Goal: Information Seeking & Learning: Check status

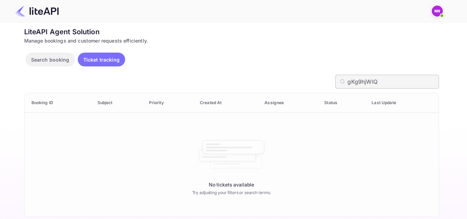
click at [385, 82] on input "gKg9hjWlQ" at bounding box center [393, 82] width 91 height 14
click at [383, 82] on input "gKg9hjWlQ" at bounding box center [393, 82] width 91 height 14
click at [384, 82] on input "gKg9hjWlQ" at bounding box center [393, 82] width 91 height 14
paste input "8871089"
type input "8871089"
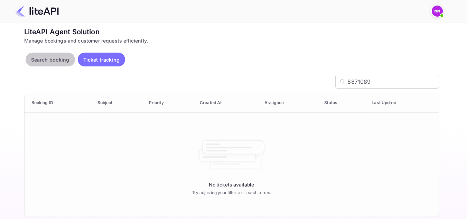
click at [47, 58] on p "Search booking" at bounding box center [50, 59] width 38 height 7
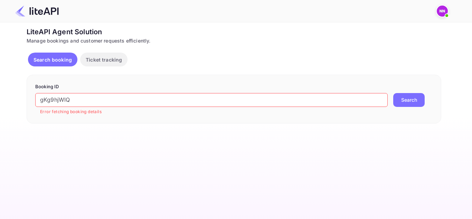
click at [136, 102] on input "gKg9hjWlQ" at bounding box center [211, 100] width 353 height 14
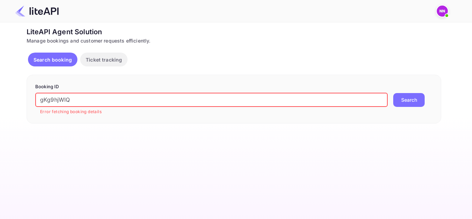
click at [136, 102] on input "gKg9hjWlQ" at bounding box center [211, 100] width 353 height 14
paste input "8871089"
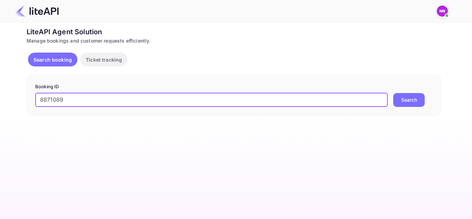
type input "8871089"
click at [405, 100] on button "Search" at bounding box center [408, 100] width 31 height 14
